Goal: Task Accomplishment & Management: Complete application form

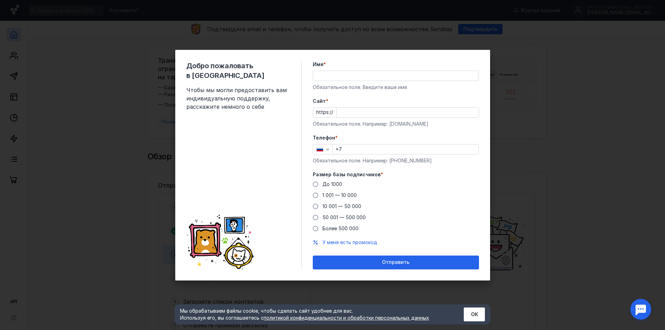
click at [591, 80] on div "Добро пожаловать в Sendsay Чтобы мы могли предоставить вам индивидуальную подде…" at bounding box center [332, 165] width 665 height 330
click at [586, 146] on div "Добро пожаловать в Sendsay Чтобы мы могли предоставить вам индивидуальную подде…" at bounding box center [332, 165] width 665 height 330
click at [472, 322] on div "Мы обрабатываем файлы cookie, чтобы сделать сайт удобнее для вас. Используя его…" at bounding box center [333, 315] width 316 height 20
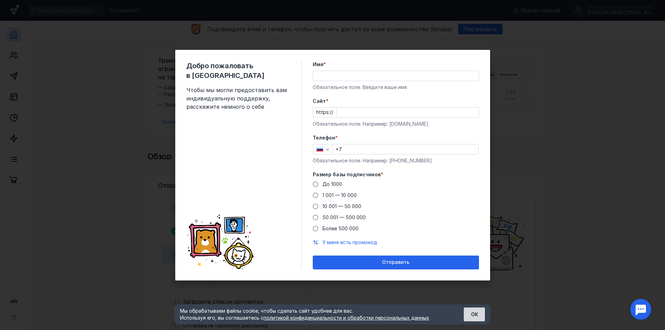
click at [481, 310] on button "ОК" at bounding box center [474, 315] width 21 height 14
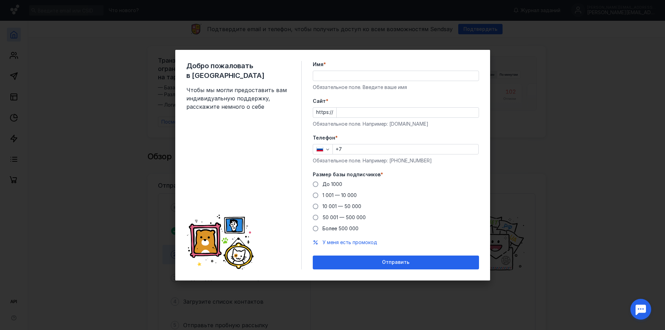
click at [551, 234] on div "Добро пожаловать в Sendsay Чтобы мы могли предоставить вам индивидуальную подде…" at bounding box center [332, 165] width 665 height 330
click at [215, 86] on span "Чтобы мы могли предоставить вам индивидуальную поддержку, расскажите немного о …" at bounding box center [238, 98] width 104 height 25
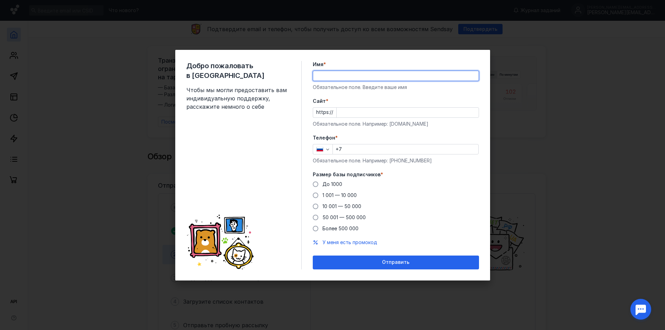
click at [326, 77] on input "Имя *" at bounding box center [396, 76] width 166 height 10
click at [287, 92] on span "Чтобы мы могли предоставить вам индивидуальную поддержку, расскажите немного о …" at bounding box center [238, 98] width 104 height 25
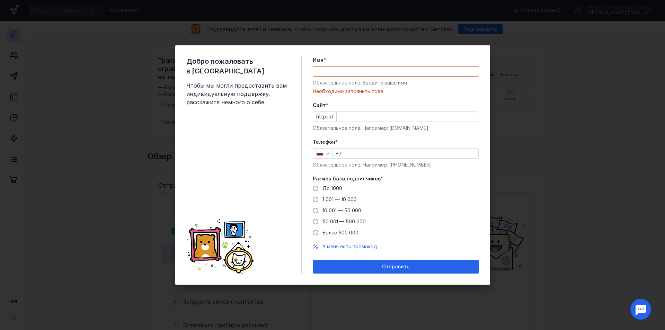
click at [310, 98] on div "Добро пожаловать в Sendsay Чтобы мы могли предоставить вам индивидуальную подде…" at bounding box center [332, 164] width 315 height 239
click at [528, 144] on div "Добро пожаловать в Sendsay Чтобы мы могли предоставить вам индивидуальную подде…" at bounding box center [332, 165] width 665 height 330
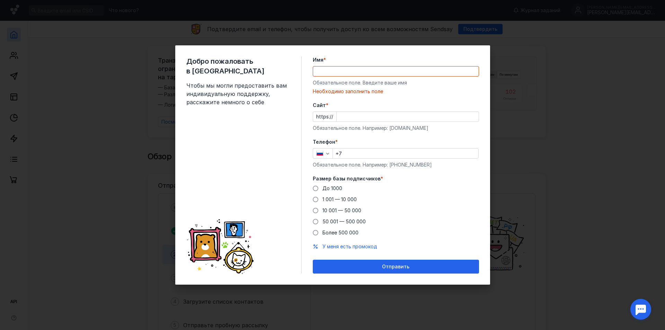
click at [493, 53] on div "Добро пожаловать в Sendsay Чтобы мы могли предоставить вам индивидуальную подде…" at bounding box center [332, 165] width 665 height 330
click at [493, 51] on div "Добро пожаловать в Sendsay Чтобы мы могли предоставить вам индивидуальную подде…" at bounding box center [332, 165] width 665 height 330
click at [494, 49] on div "Добро пожаловать в Sendsay Чтобы мы могли предоставить вам индивидуальную подде…" at bounding box center [332, 165] width 665 height 330
